Goal: Check status: Check status

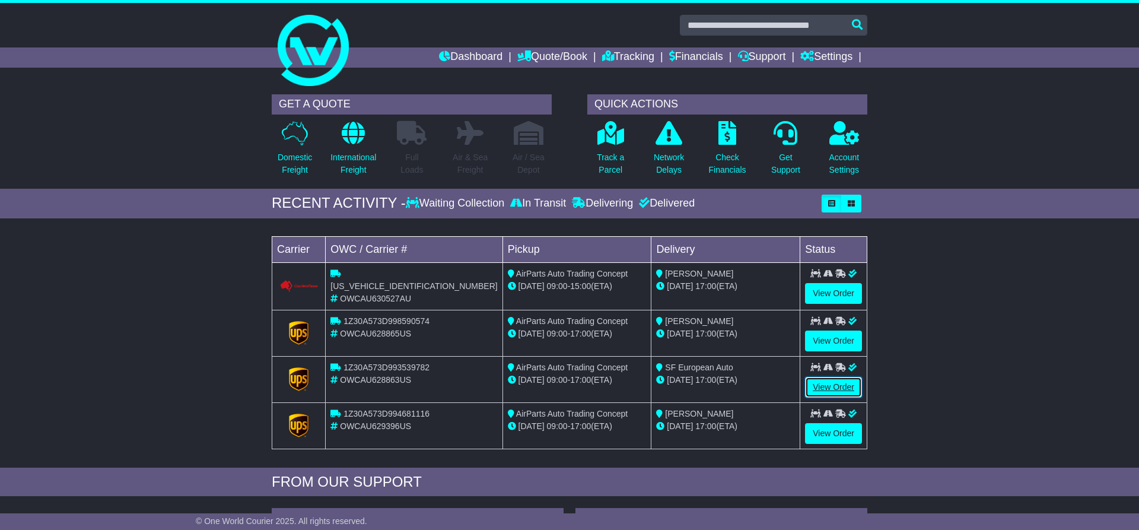
click at [827, 387] on link "View Order" at bounding box center [833, 387] width 57 height 21
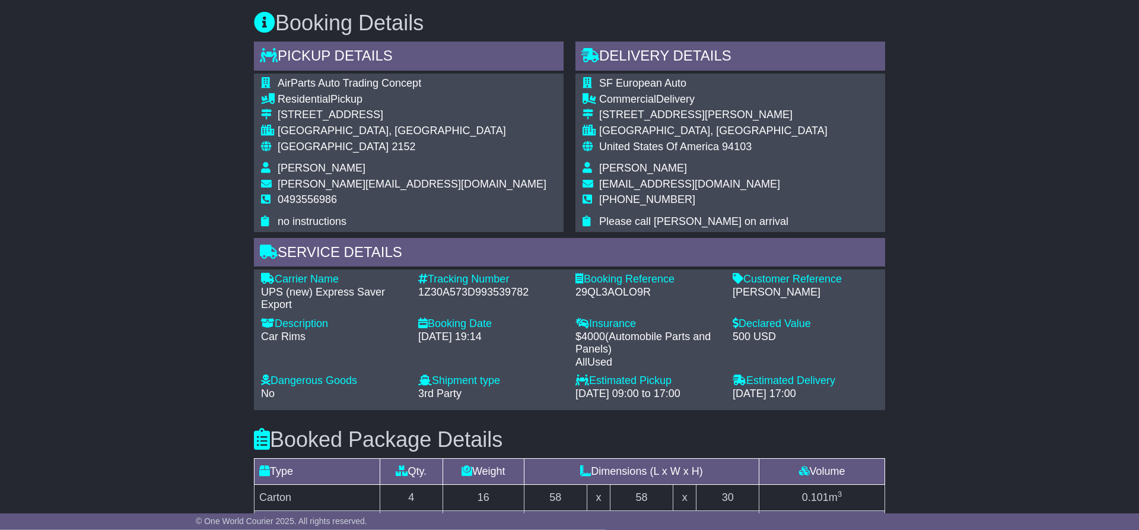
scroll to position [671, 0]
click at [746, 293] on div "[PERSON_NAME]" at bounding box center [805, 293] width 145 height 13
click at [759, 298] on div "Stephen" at bounding box center [805, 293] width 145 height 13
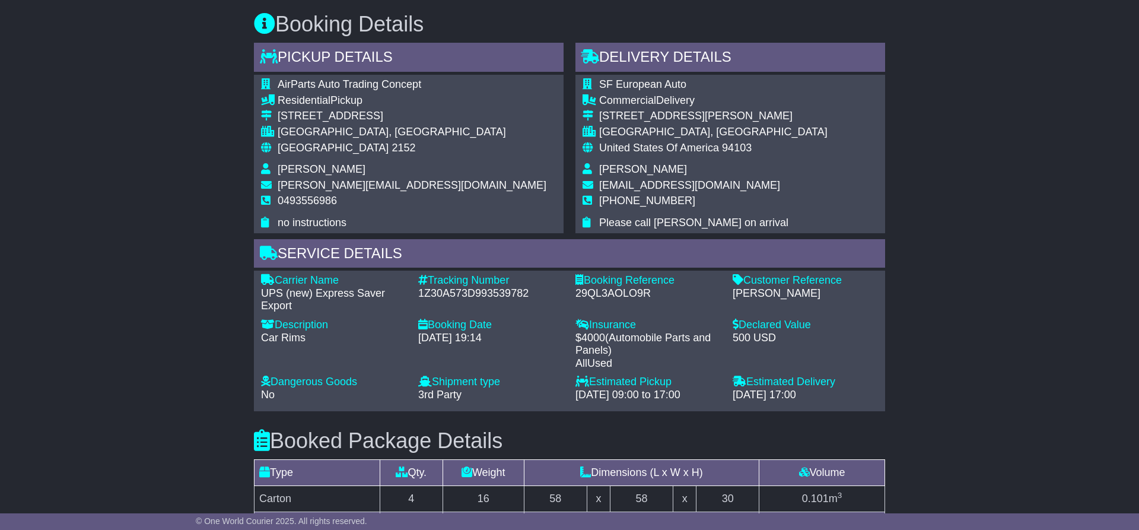
click at [714, 311] on div "Booking Reference - 29QL3AOLO9R" at bounding box center [647, 293] width 157 height 39
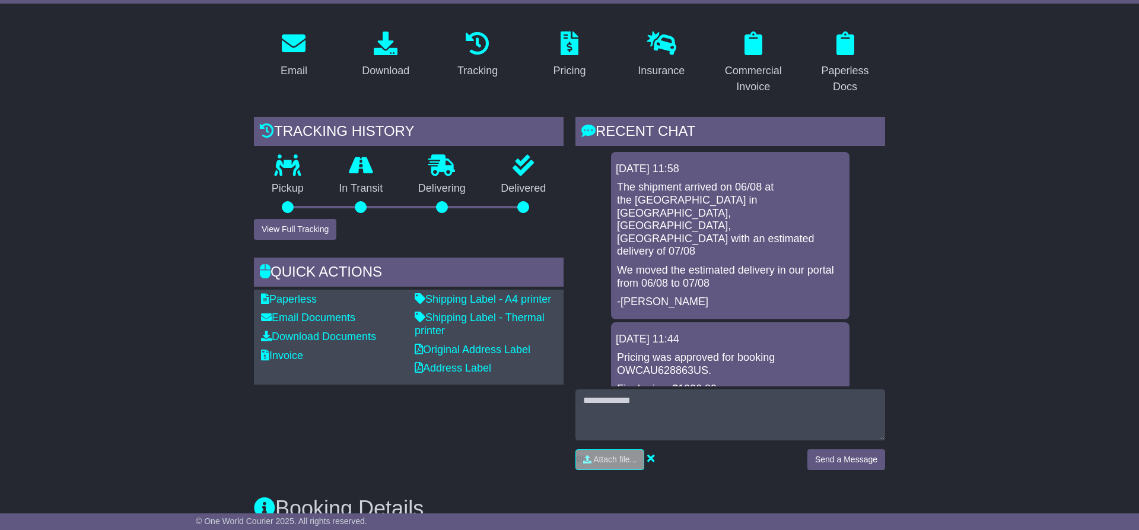
scroll to position [0, 0]
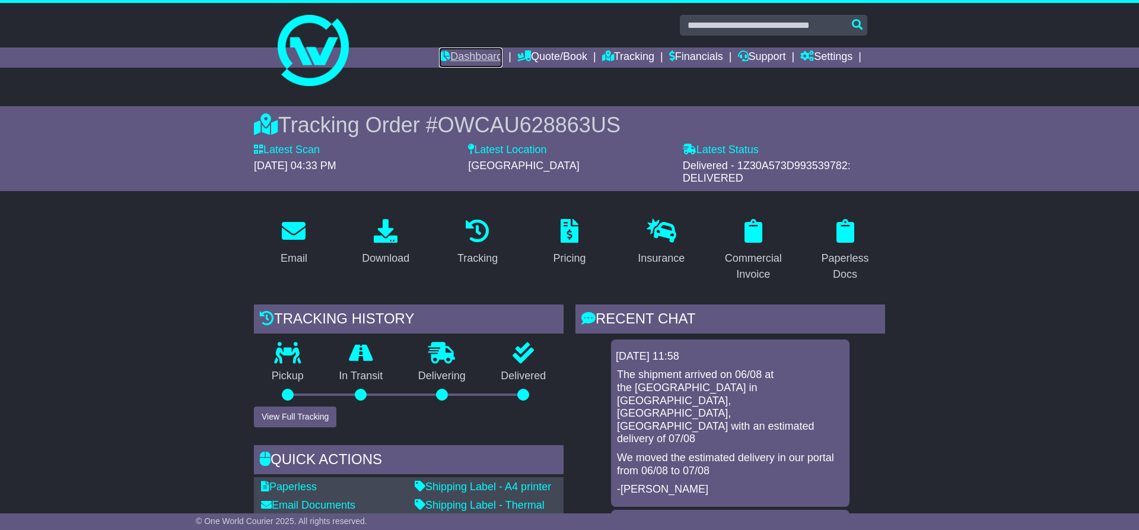
click at [465, 53] on link "Dashboard" at bounding box center [470, 57] width 63 height 20
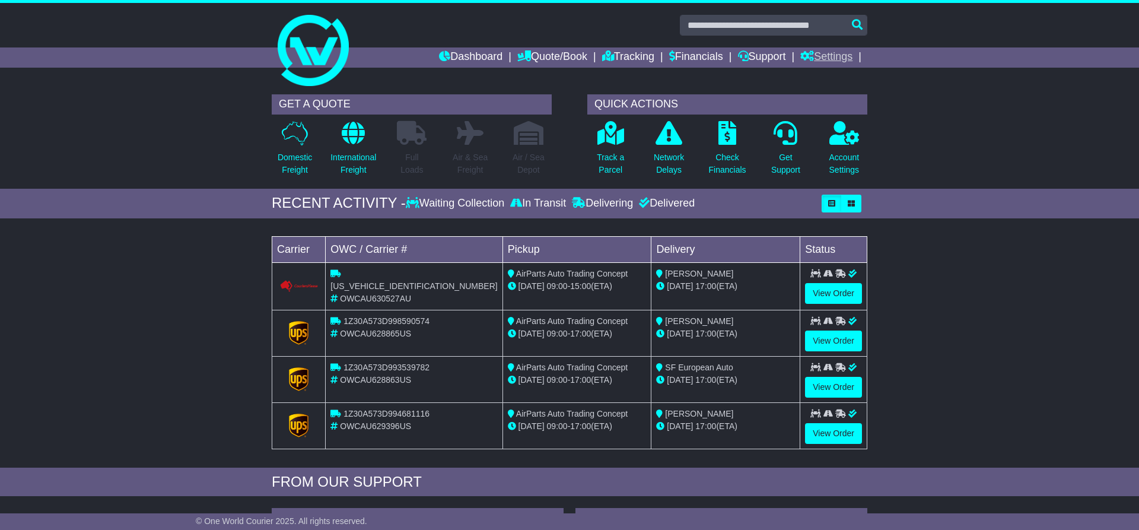
click at [839, 62] on link "Settings" at bounding box center [826, 57] width 52 height 20
click at [656, 75] on link at bounding box center [569, 50] width 607 height 95
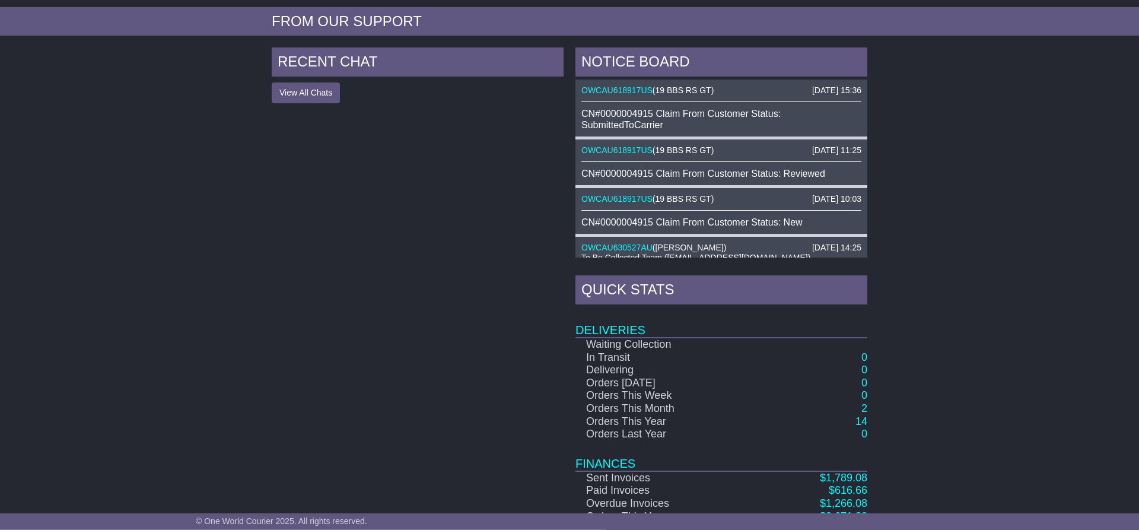
scroll to position [505, 0]
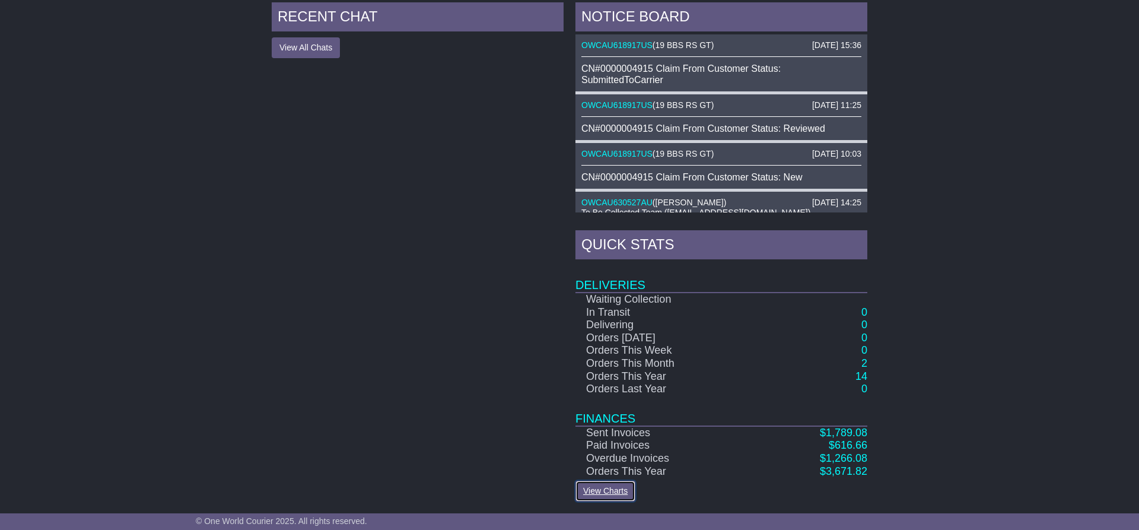
click at [622, 491] on link "View Charts" at bounding box center [605, 490] width 60 height 21
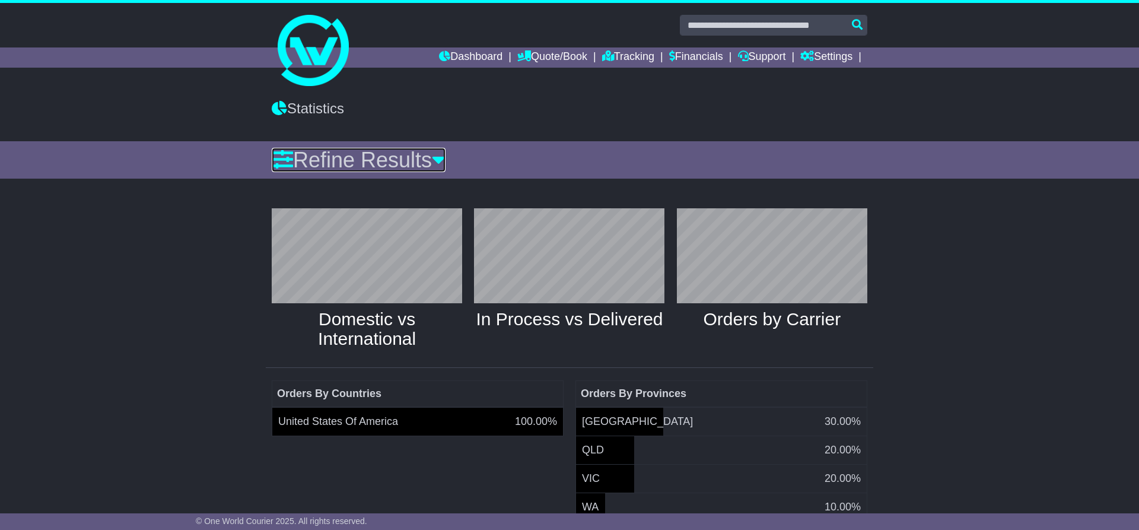
click at [445, 161] on icon at bounding box center [439, 159] width 14 height 21
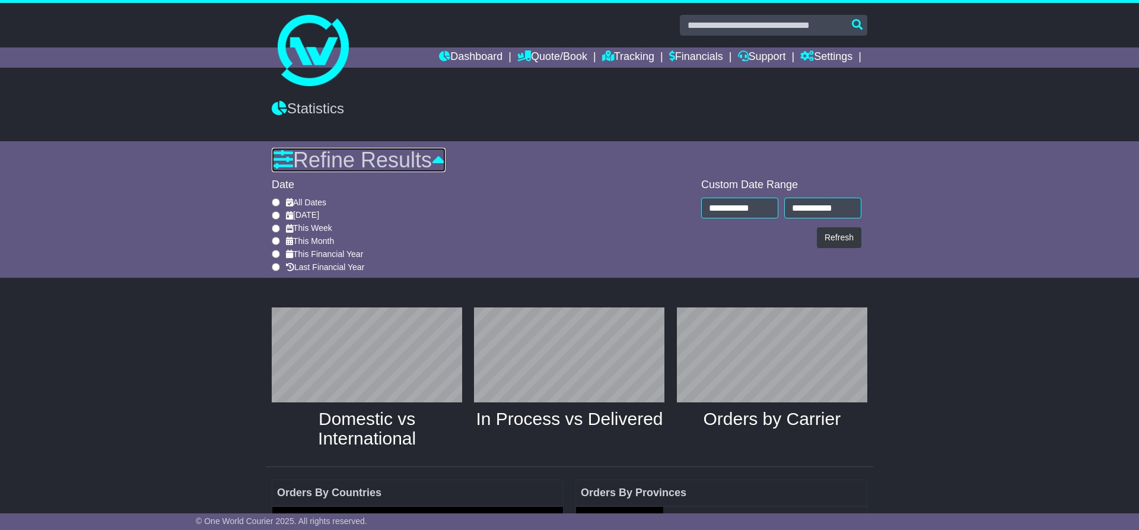
click at [445, 161] on icon at bounding box center [439, 159] width 14 height 21
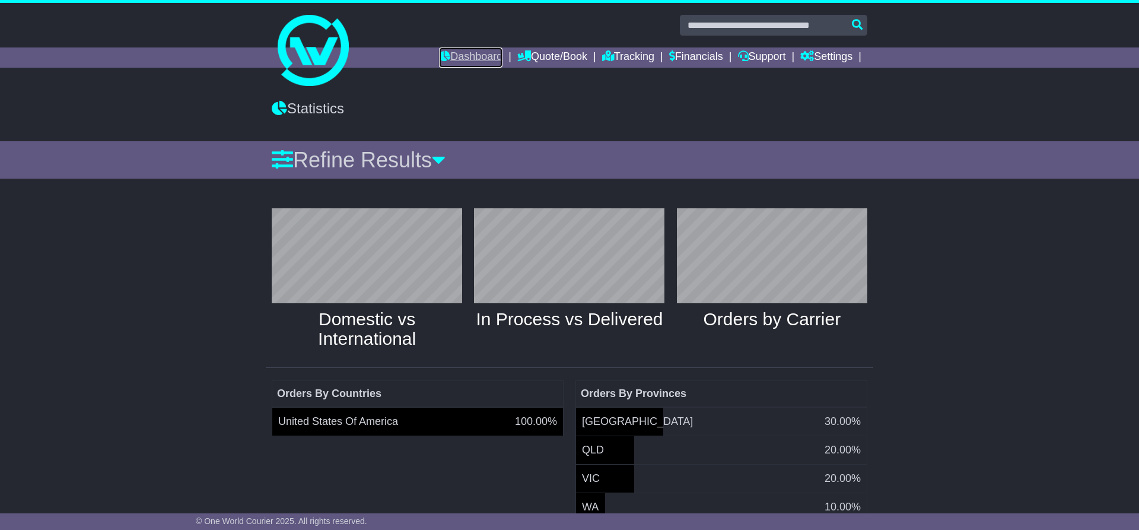
click at [448, 55] on link "Dashboard" at bounding box center [470, 57] width 63 height 20
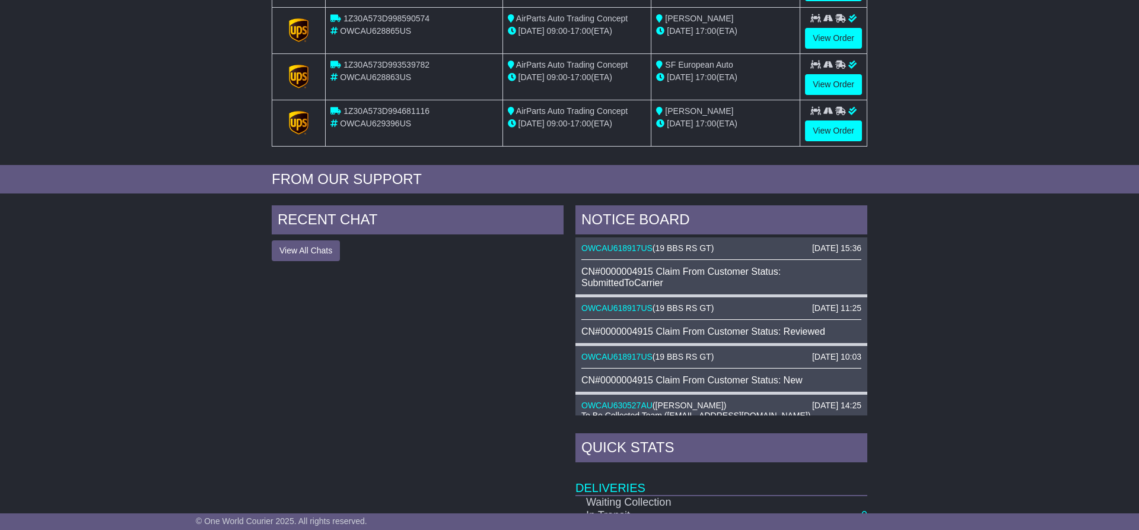
scroll to position [61, 0]
